Goal: Task Accomplishment & Management: Complete application form

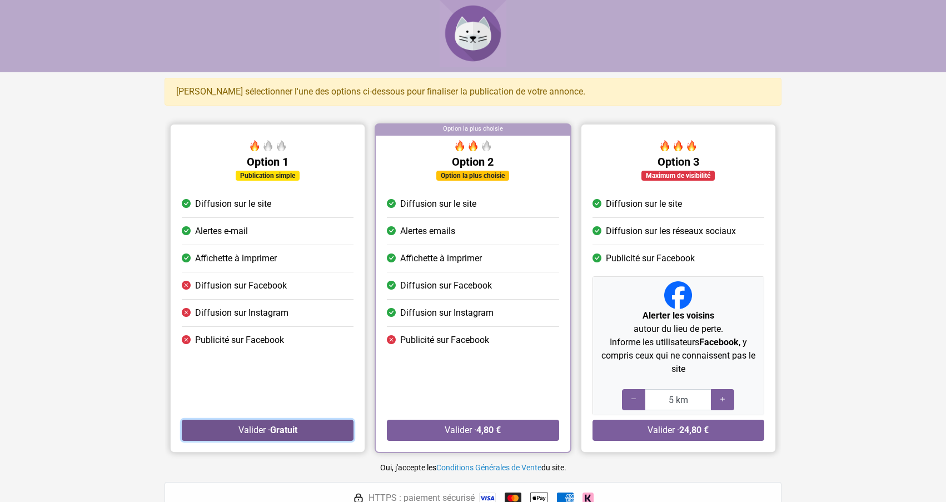
click at [278, 426] on strong "Gratuit" at bounding box center [283, 430] width 27 height 11
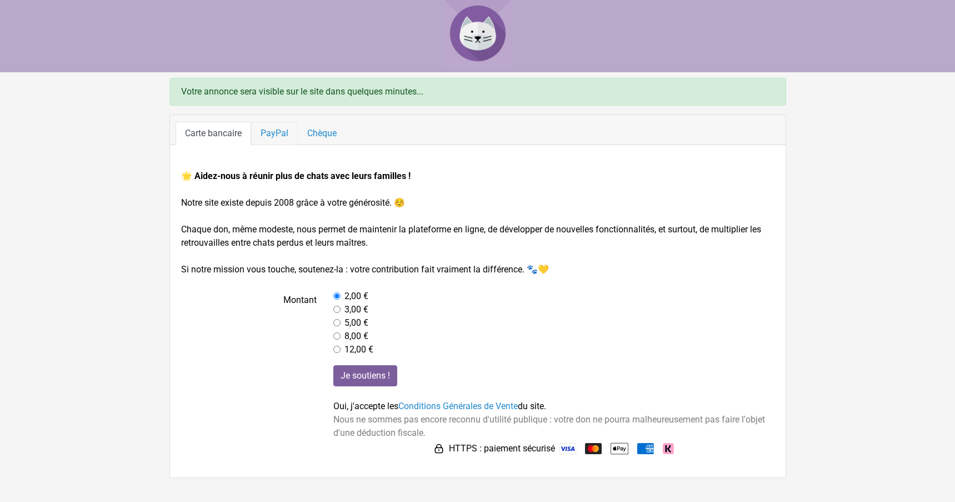
click at [268, 141] on link "PayPal" at bounding box center [274, 133] width 47 height 23
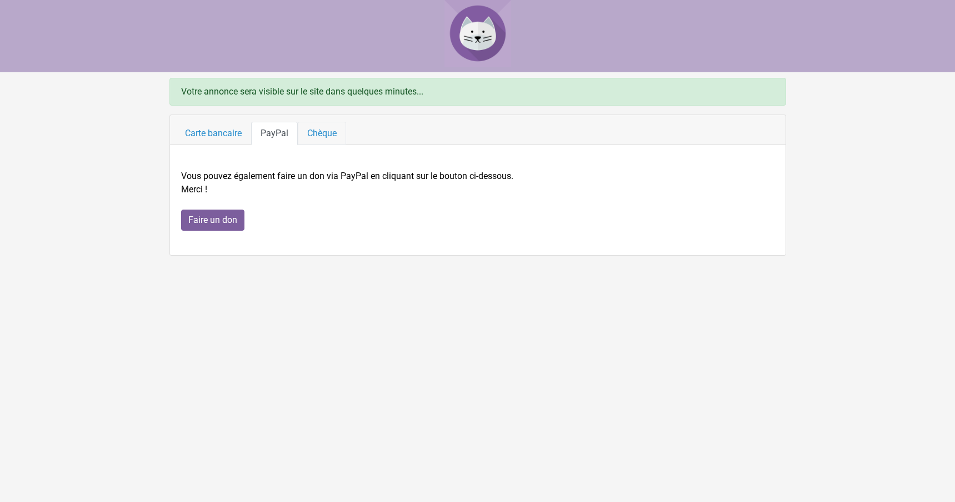
click at [322, 133] on link "Chèque" at bounding box center [322, 133] width 48 height 23
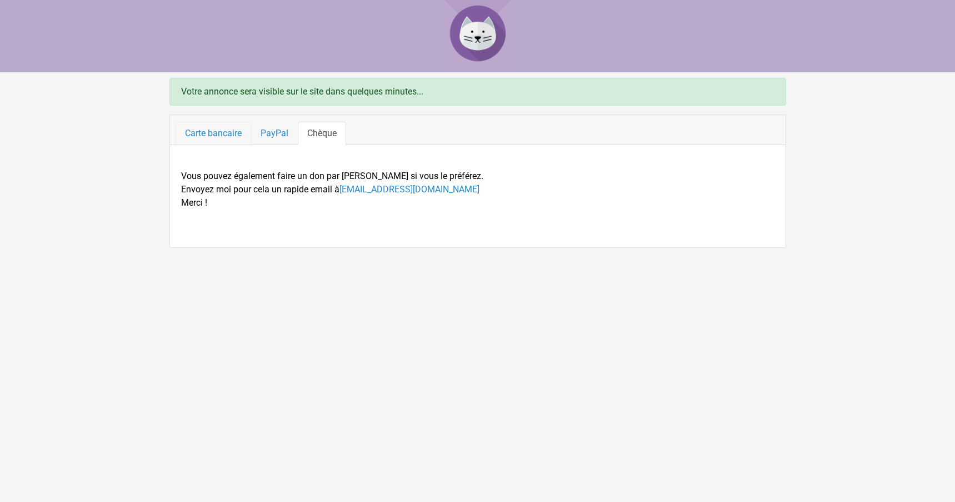
click at [193, 133] on link "Carte bancaire" at bounding box center [214, 133] width 76 height 23
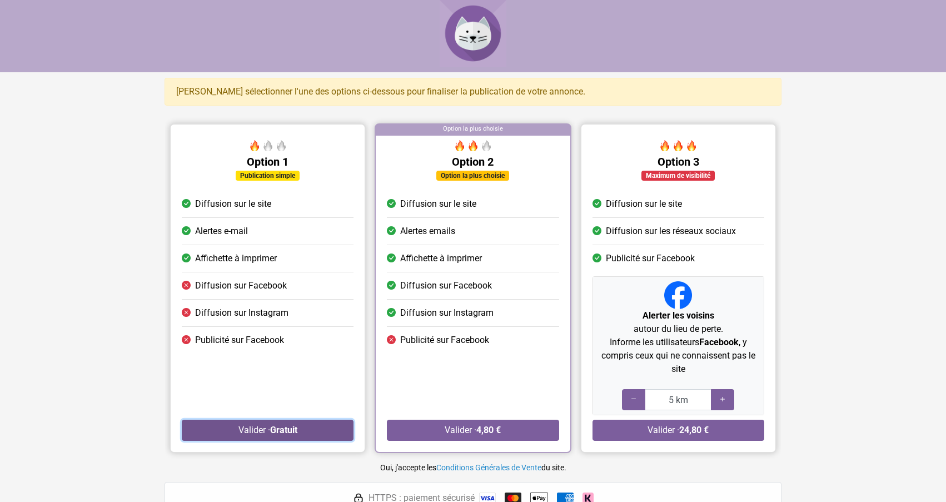
click at [271, 427] on strong "Gratuit" at bounding box center [283, 430] width 27 height 11
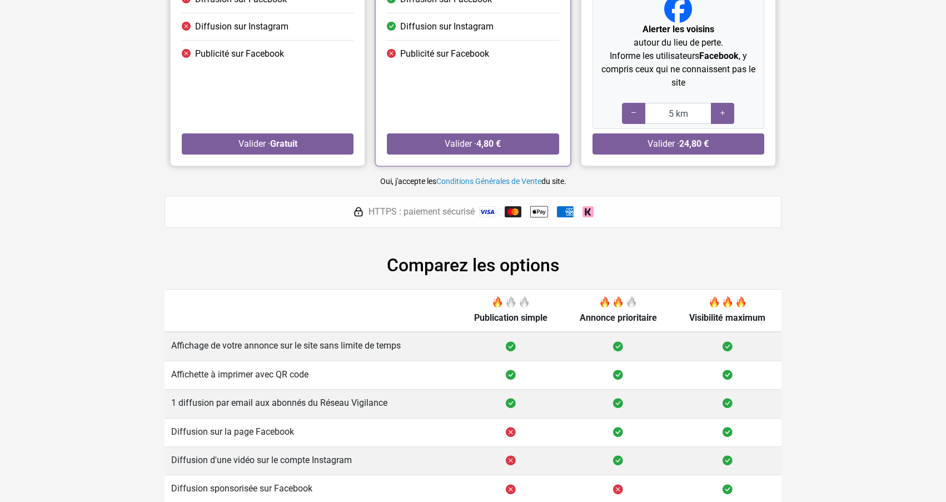
scroll to position [355, 0]
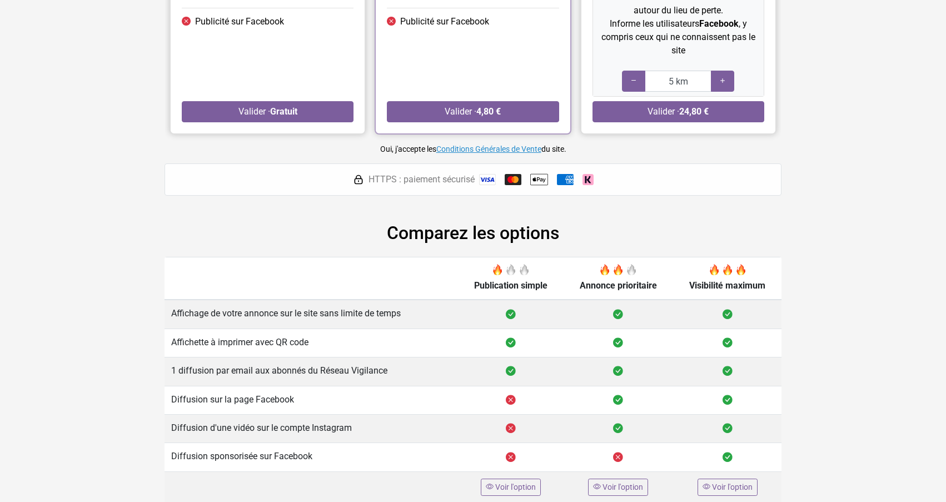
click at [457, 144] on link "Conditions Générales de Vente" at bounding box center [488, 148] width 105 height 9
drag, startPoint x: 511, startPoint y: 487, endPoint x: 501, endPoint y: 492, distance: 11.2
click at [509, 489] on span "Voir l'option" at bounding box center [515, 486] width 41 height 9
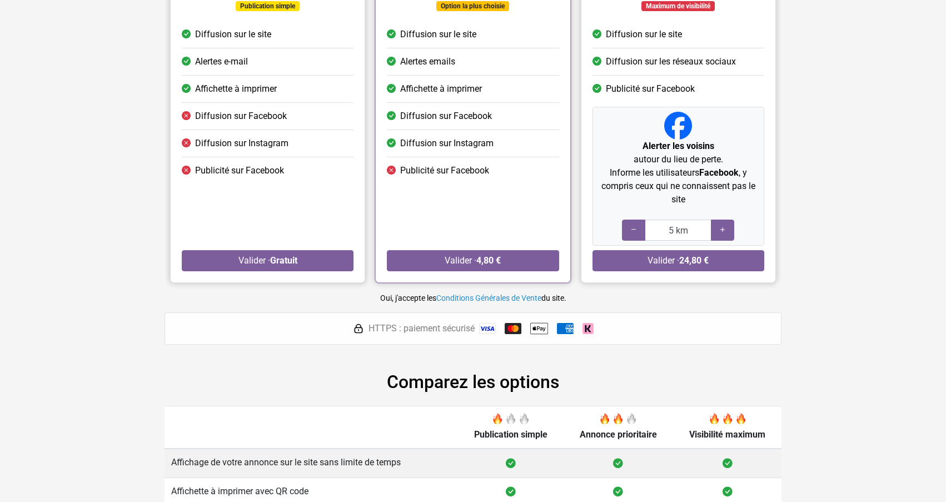
scroll to position [151, 0]
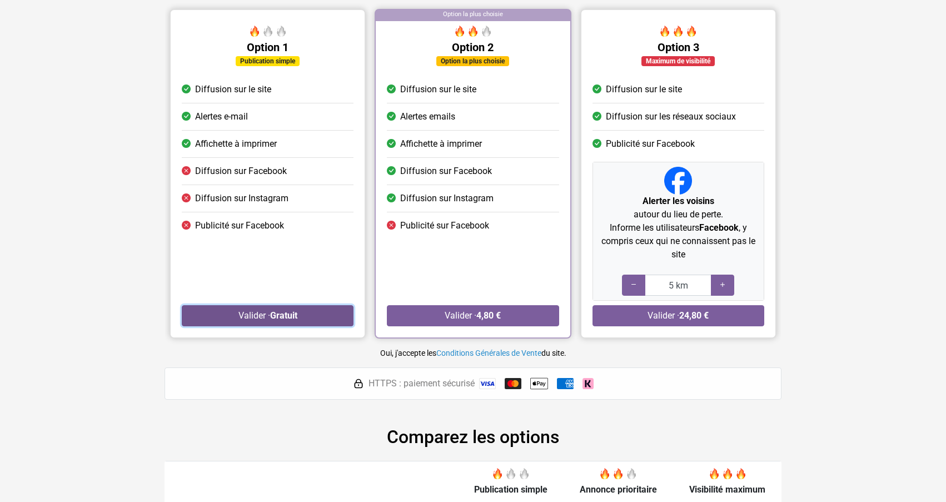
click at [269, 319] on button "Valider · Gratuit" at bounding box center [268, 315] width 172 height 21
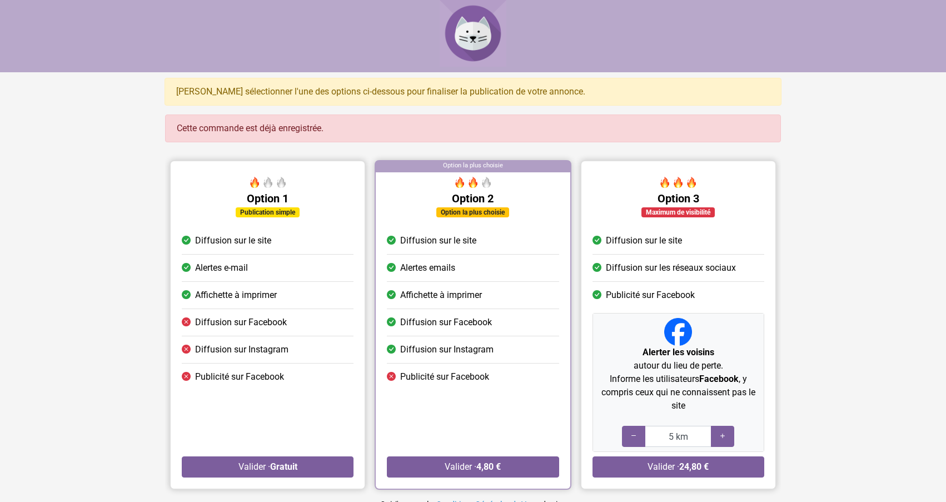
scroll to position [151, 0]
